Goal: Information Seeking & Learning: Learn about a topic

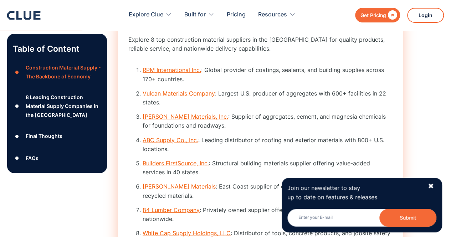
scroll to position [1034, 0]
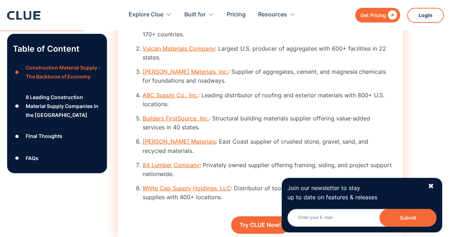
click at [171, 52] on link "Vulcan Materials Company" at bounding box center [179, 48] width 72 height 7
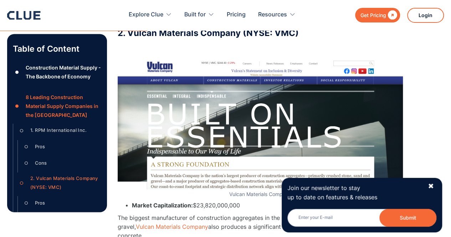
scroll to position [2021, 0]
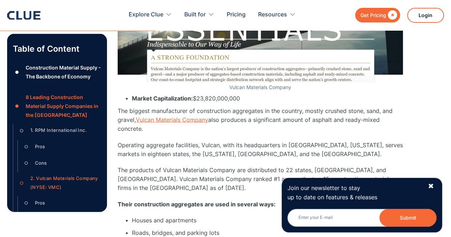
click at [177, 123] on link "Vulcan Materials Company" at bounding box center [172, 119] width 72 height 7
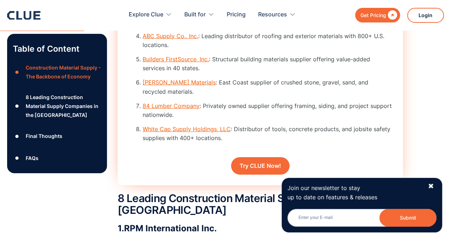
scroll to position [1058, 0]
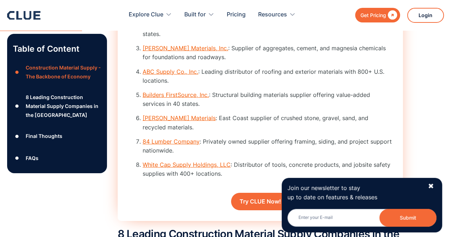
click at [184, 145] on link "84 Lumber Company" at bounding box center [171, 141] width 57 height 7
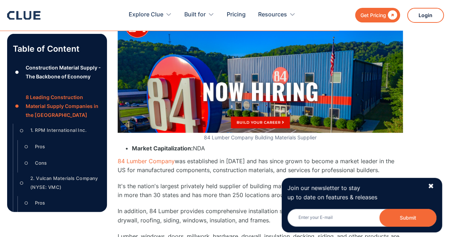
scroll to position [4793, 0]
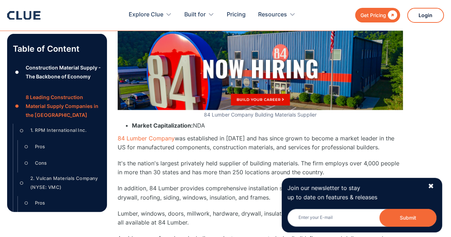
click at [267, 77] on img at bounding box center [260, 44] width 285 height 132
click at [163, 135] on link "84 Lumber Company" at bounding box center [146, 138] width 57 height 7
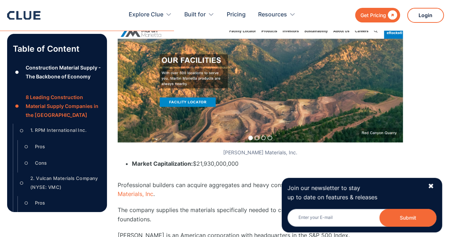
scroll to position [2475, 0]
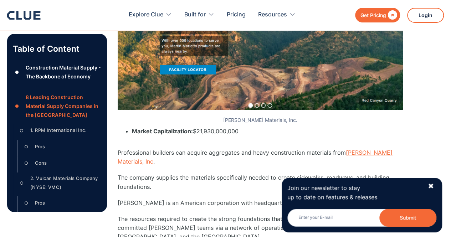
click at [351, 149] on link "[PERSON_NAME] Materials, Inc" at bounding box center [255, 157] width 275 height 16
